Goal: Navigation & Orientation: Find specific page/section

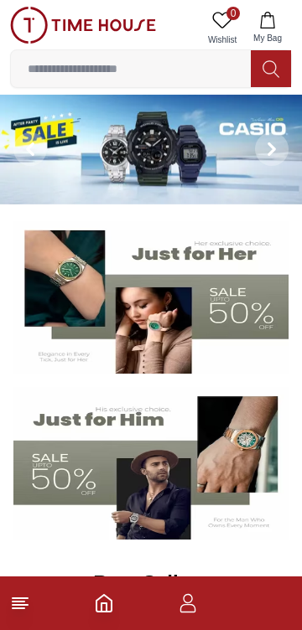
click at [44, 588] on footer at bounding box center [151, 604] width 302 height 54
click at [22, 595] on icon at bounding box center [20, 604] width 20 height 20
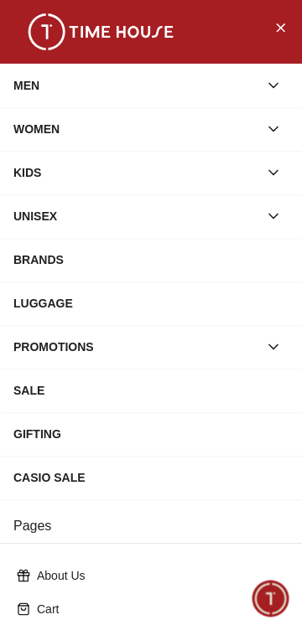
scroll to position [268, 0]
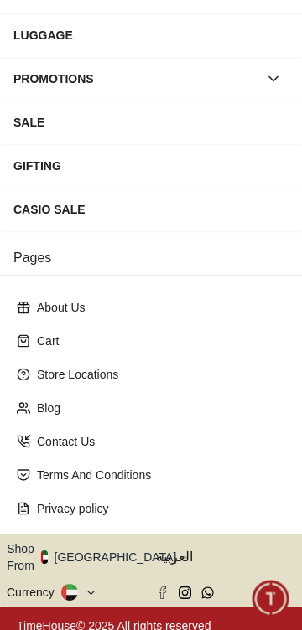
click at [86, 545] on button "Shop From [GEOGRAPHIC_DATA]" at bounding box center [98, 558] width 182 height 34
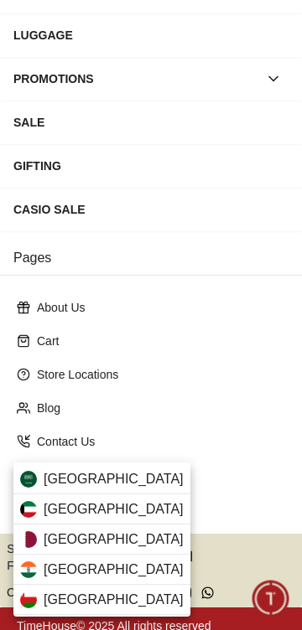
click at [104, 536] on div "[GEOGRAPHIC_DATA]" at bounding box center [101, 540] width 177 height 30
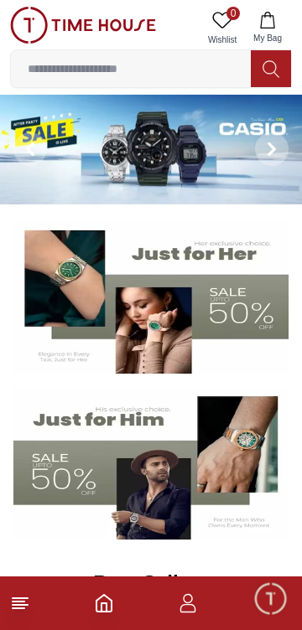
click at [21, 605] on line at bounding box center [20, 605] width 15 height 0
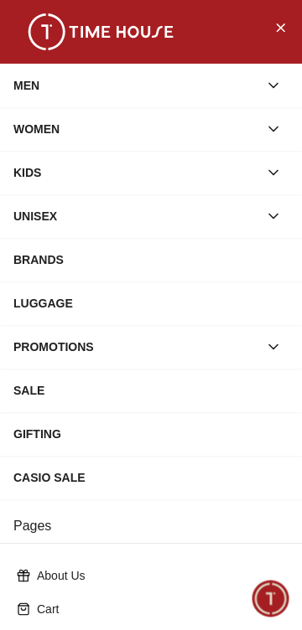
click at [271, 76] on button "button" at bounding box center [273, 85] width 30 height 30
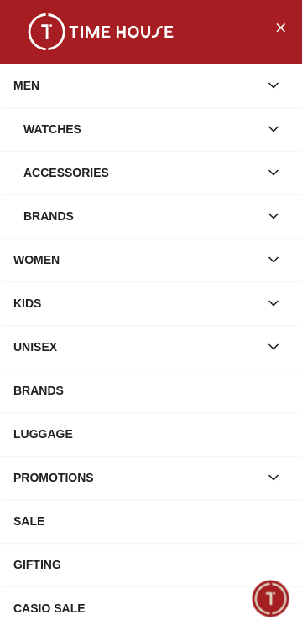
click at [260, 225] on div "Brands" at bounding box center [150, 216] width 275 height 30
click at [273, 212] on icon "button" at bounding box center [273, 216] width 17 height 17
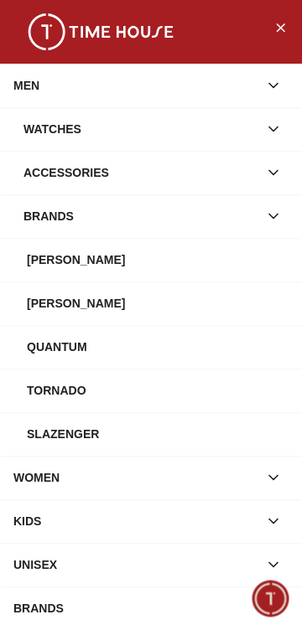
click at [267, 117] on button "button" at bounding box center [273, 129] width 30 height 30
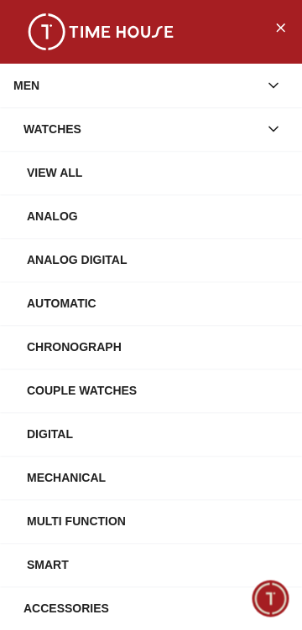
click at [34, 166] on div "View All" at bounding box center [158, 173] width 262 height 30
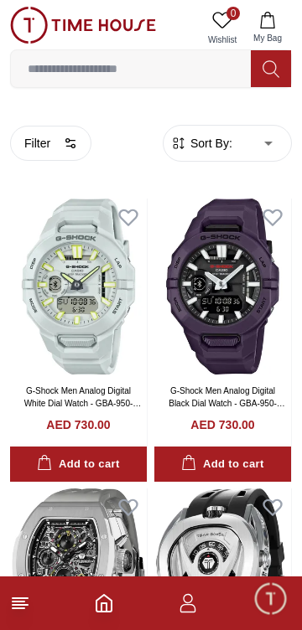
click at [189, 599] on icon "button" at bounding box center [188, 604] width 20 height 20
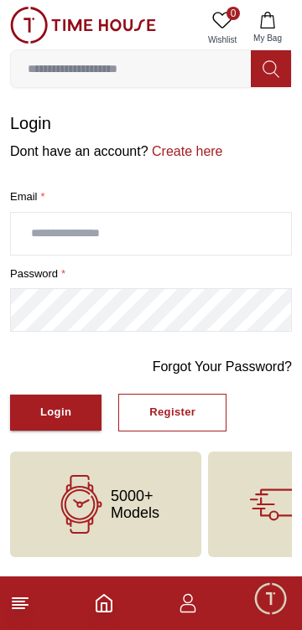
click at [113, 596] on icon "Home" at bounding box center [104, 604] width 20 height 20
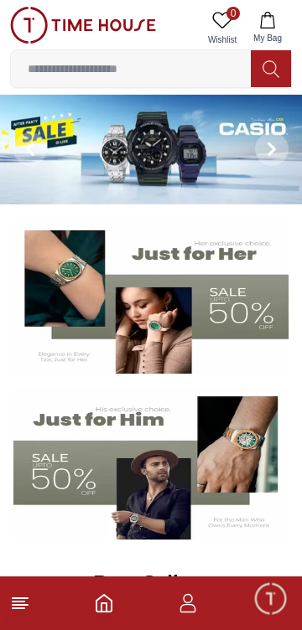
click at [19, 609] on line at bounding box center [19, 609] width 12 height 0
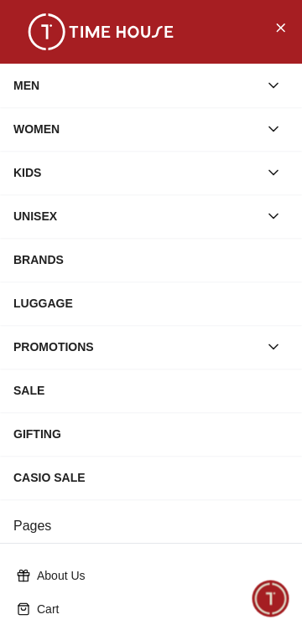
scroll to position [268, 0]
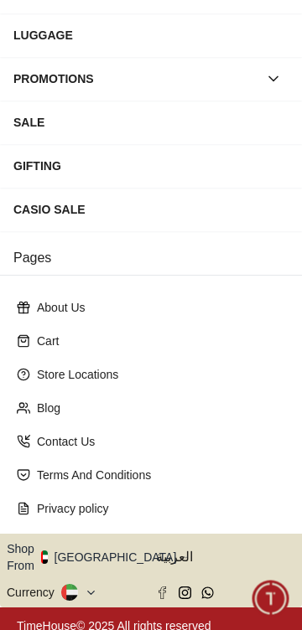
click at [88, 546] on button "Shop From [GEOGRAPHIC_DATA]" at bounding box center [98, 558] width 182 height 34
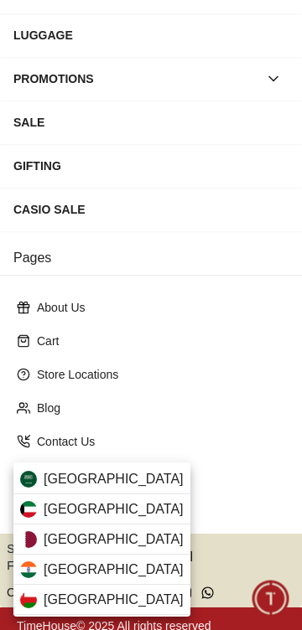
click at [47, 526] on div "[GEOGRAPHIC_DATA]" at bounding box center [101, 540] width 177 height 30
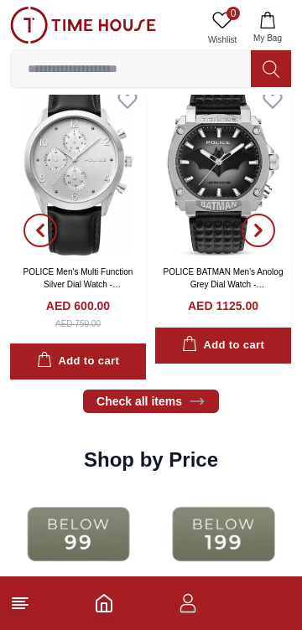
scroll to position [1883, 0]
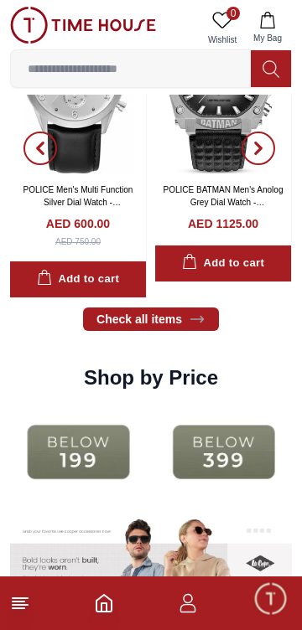
click at [17, 602] on line at bounding box center [19, 602] width 12 height 0
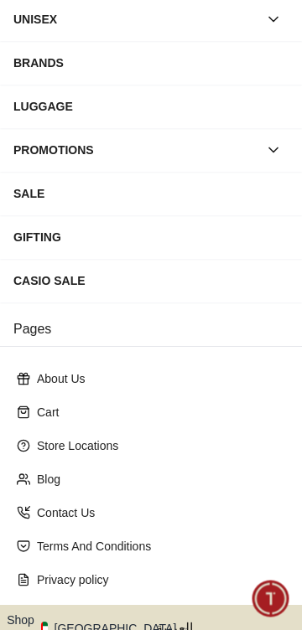
scroll to position [268, 0]
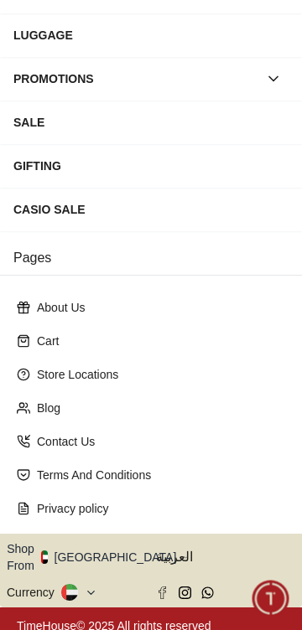
click at [75, 584] on icon at bounding box center [69, 592] width 17 height 17
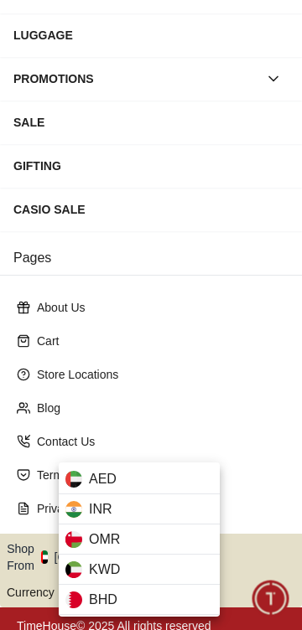
click at [137, 599] on div "BHD" at bounding box center [139, 600] width 161 height 30
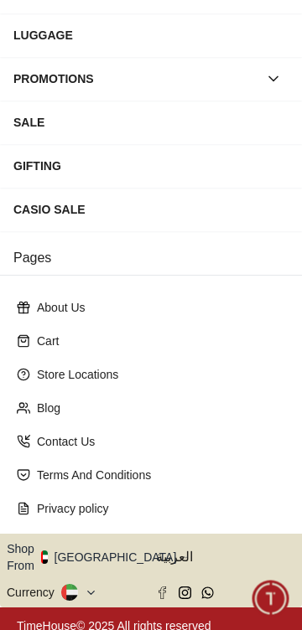
click at [106, 547] on button "Shop From [GEOGRAPHIC_DATA]" at bounding box center [98, 558] width 182 height 34
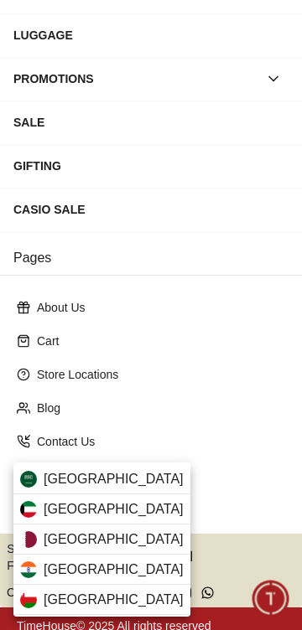
click at [139, 477] on div "[GEOGRAPHIC_DATA]" at bounding box center [101, 479] width 177 height 30
